Goal: Book appointment/travel/reservation

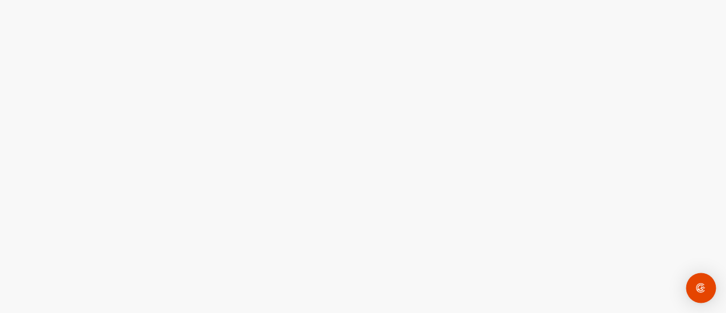
click at [694, 288] on div "Open Intercom Messenger" at bounding box center [702, 288] width 30 height 30
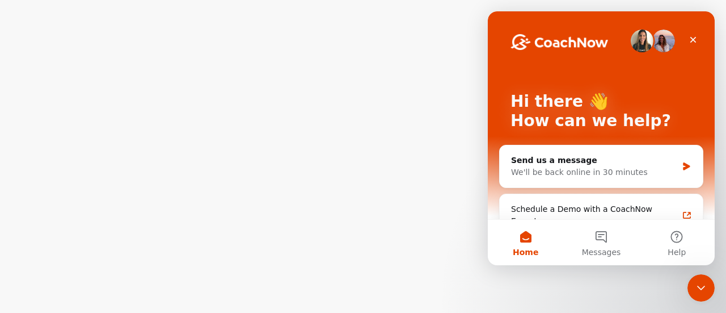
click at [693, 288] on div "Close Intercom Messenger" at bounding box center [701, 287] width 27 height 27
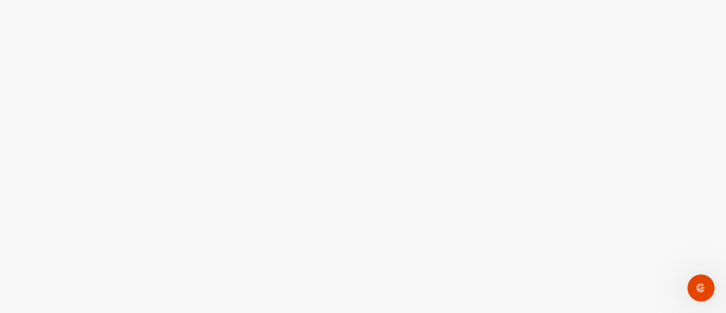
click at [693, 288] on icon "Open Intercom Messenger" at bounding box center [701, 288] width 19 height 19
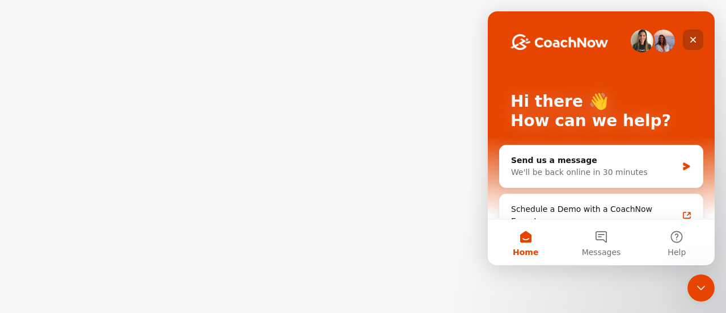
click at [691, 36] on icon "Close" at bounding box center [693, 39] width 9 height 9
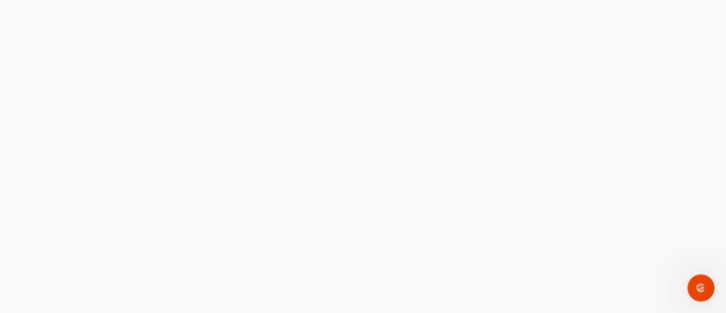
click at [433, 86] on div at bounding box center [363, 156] width 726 height 313
